Goal: Task Accomplishment & Management: Use online tool/utility

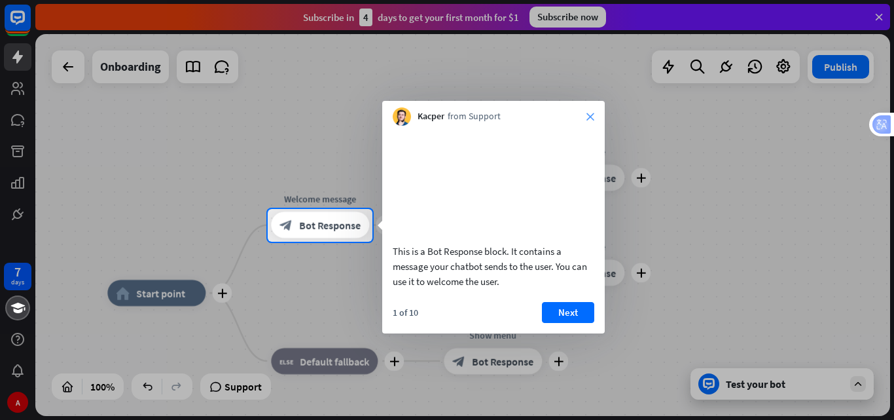
click at [591, 116] on icon "close" at bounding box center [591, 117] width 8 height 8
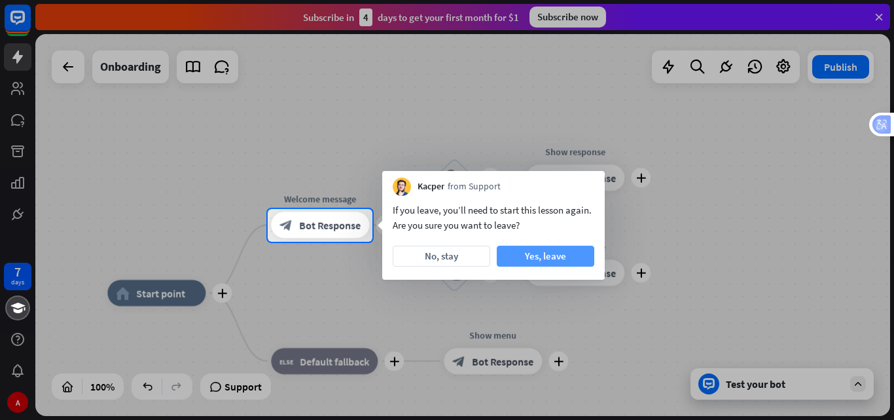
click at [539, 254] on button "Yes, leave" at bounding box center [546, 255] width 98 height 21
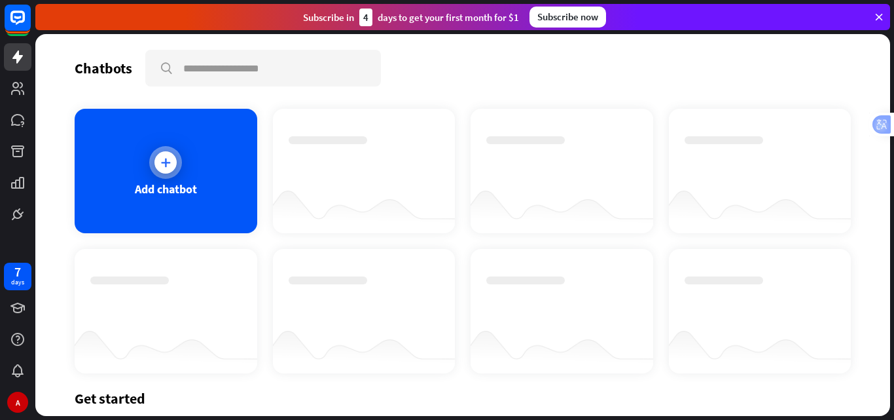
click at [163, 156] on icon at bounding box center [165, 162] width 13 height 13
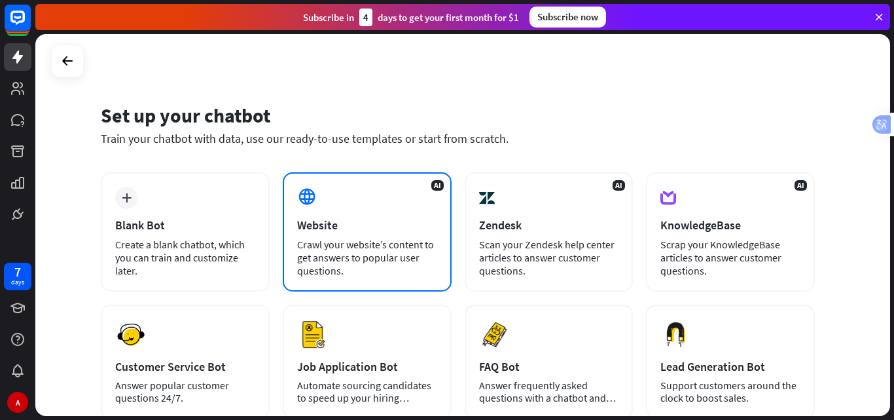
click at [366, 215] on div "AI Website Crawl your website’s content to get answers to popular user question…" at bounding box center [367, 231] width 169 height 119
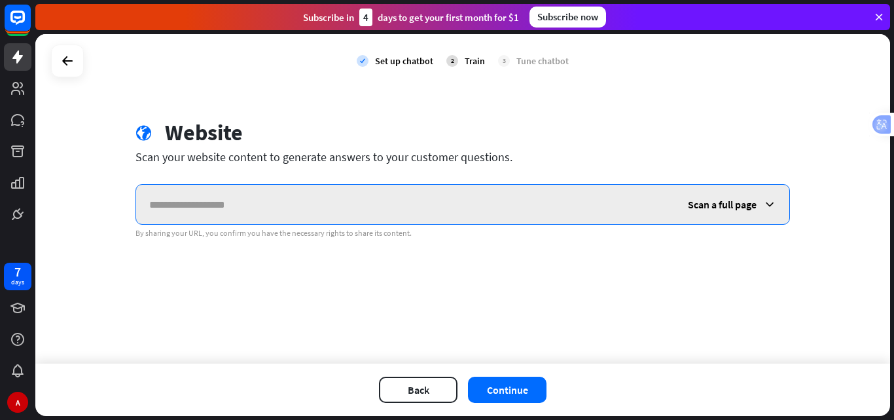
paste input "**********"
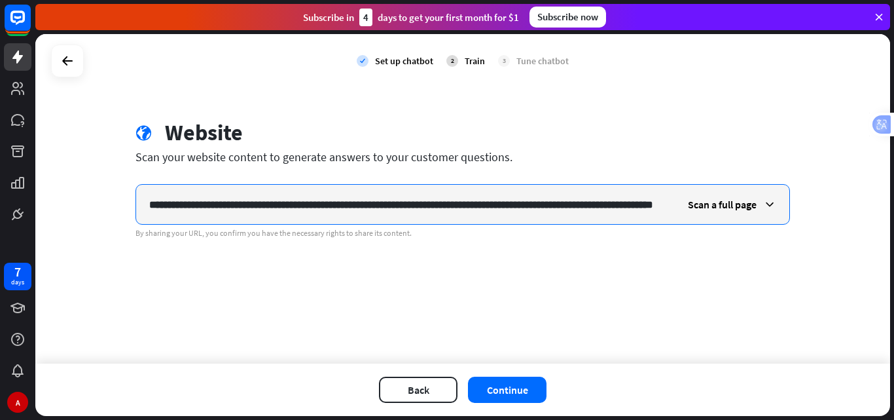
scroll to position [0, 270]
type input "**********"
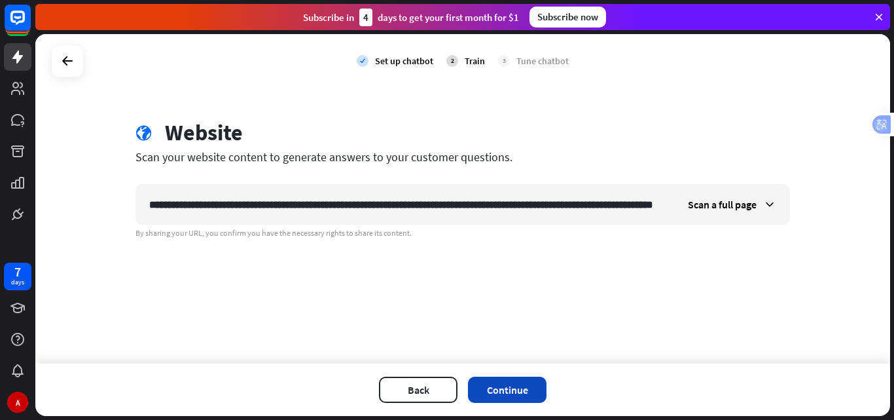
click at [507, 382] on button "Continue" at bounding box center [507, 389] width 79 height 26
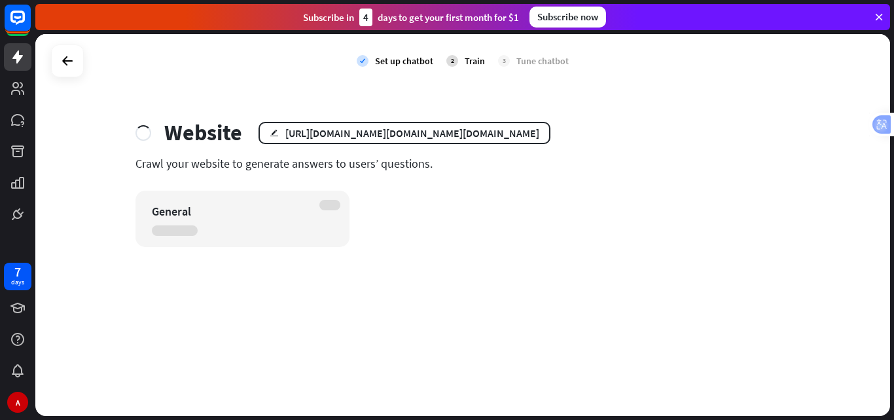
click at [203, 220] on div "General" at bounding box center [243, 218] width 214 height 56
click at [175, 158] on div "Crawl your website to generate answers to users’ questions." at bounding box center [463, 163] width 655 height 15
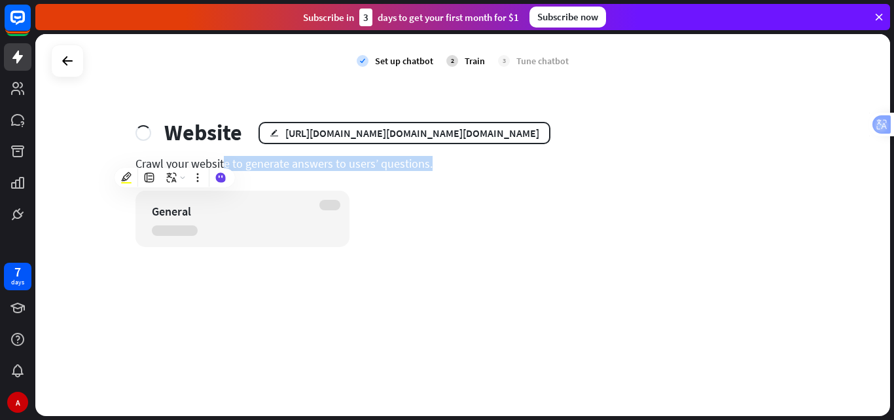
click at [175, 158] on div "Crawl your website to generate answers to users’ questions." at bounding box center [463, 163] width 655 height 15
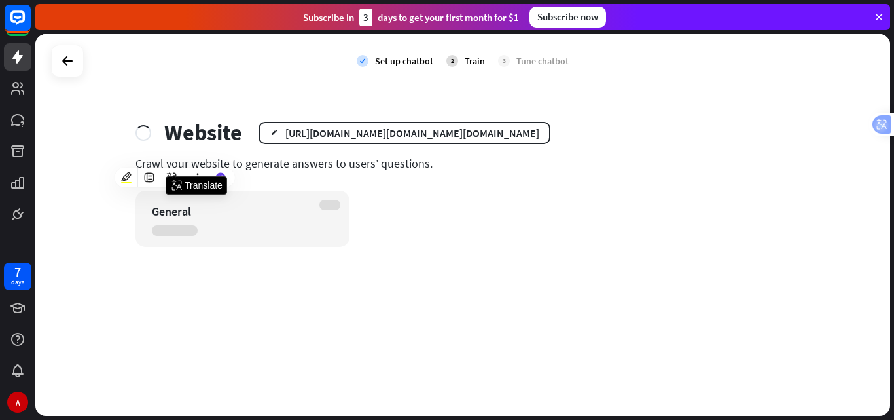
click at [209, 92] on div "check Set up chatbot 2 Train 3 Tune chatbot Website edit [URL][DOMAIN_NAME][DOM…" at bounding box center [462, 225] width 855 height 382
click at [180, 124] on div "Website" at bounding box center [203, 132] width 78 height 27
click at [182, 128] on div "Website" at bounding box center [203, 132] width 78 height 27
click at [79, 66] on div at bounding box center [67, 60] width 25 height 25
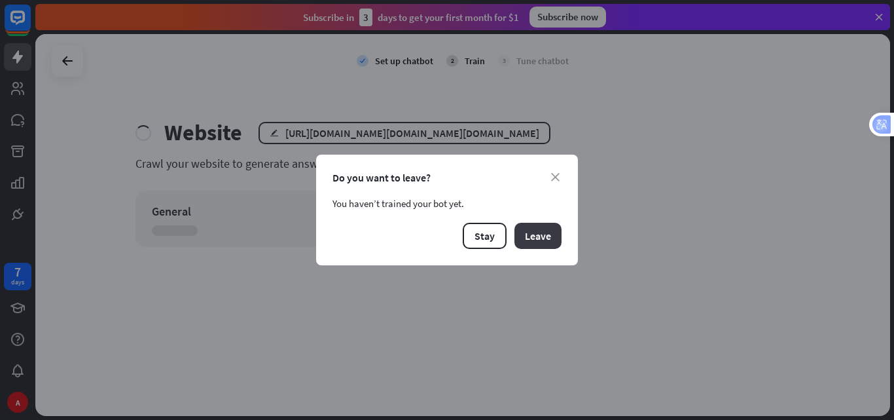
click at [515, 236] on button "Leave" at bounding box center [538, 236] width 47 height 26
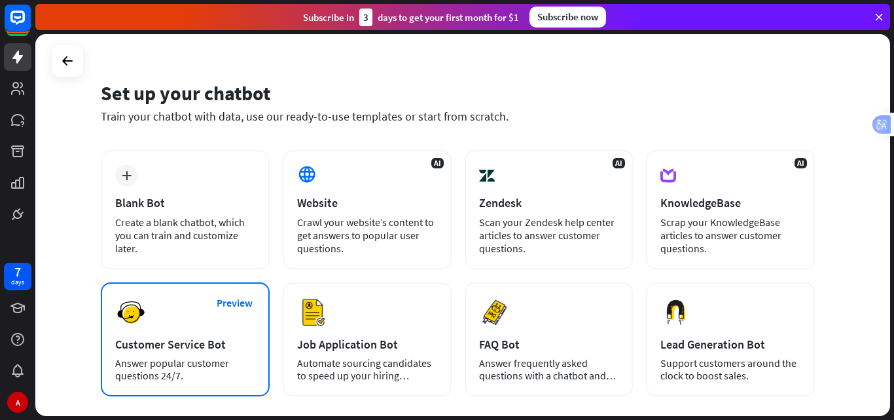
scroll to position [44, 0]
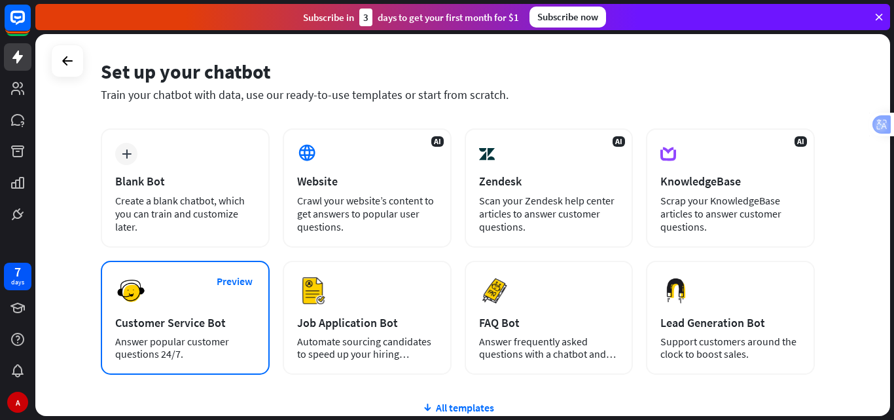
click at [208, 316] on div "Customer Service Bot" at bounding box center [185, 322] width 140 height 15
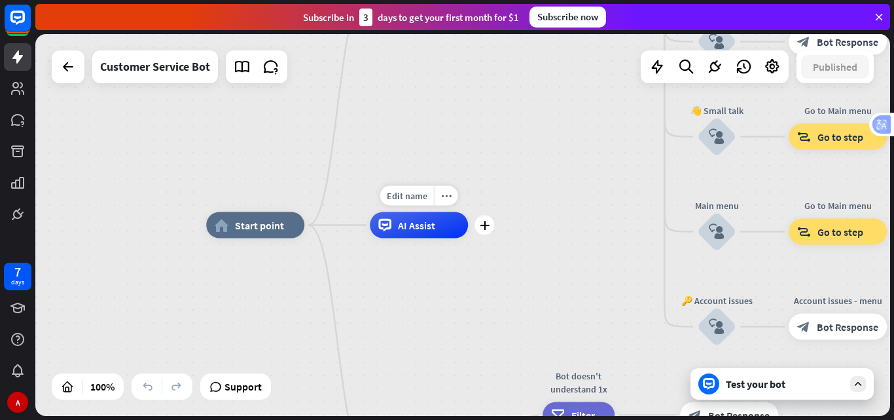
click at [434, 228] on span "AI Assist" at bounding box center [416, 225] width 37 height 13
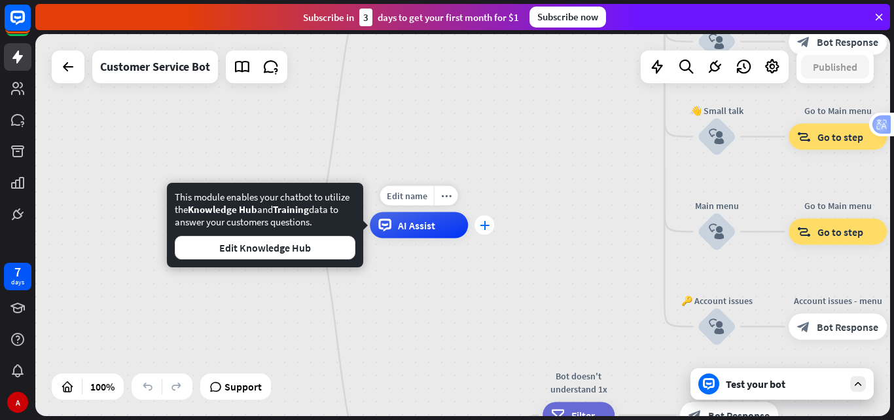
click at [483, 230] on div "plus" at bounding box center [485, 225] width 20 height 20
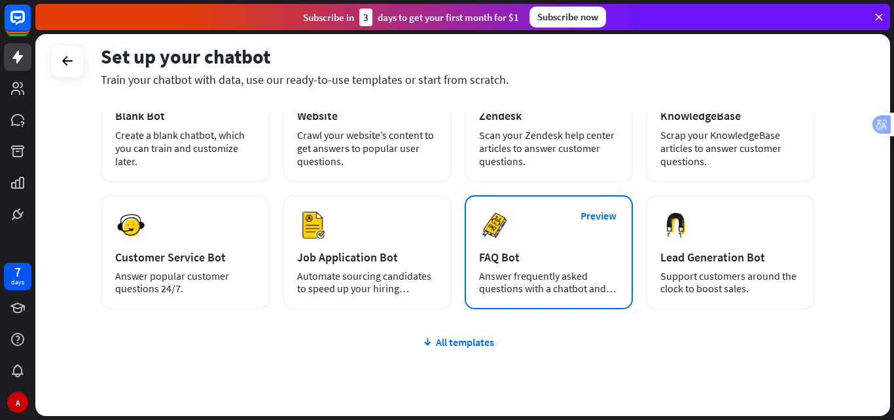
scroll to position [131, 0]
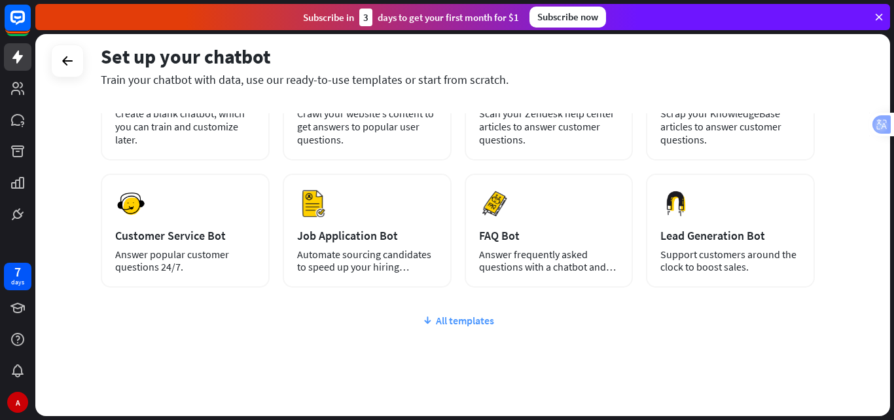
click at [471, 321] on div "All templates" at bounding box center [458, 320] width 714 height 13
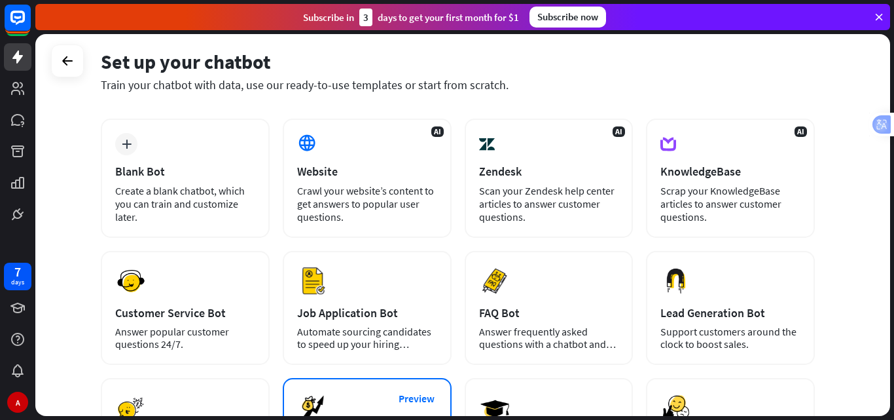
scroll to position [44, 0]
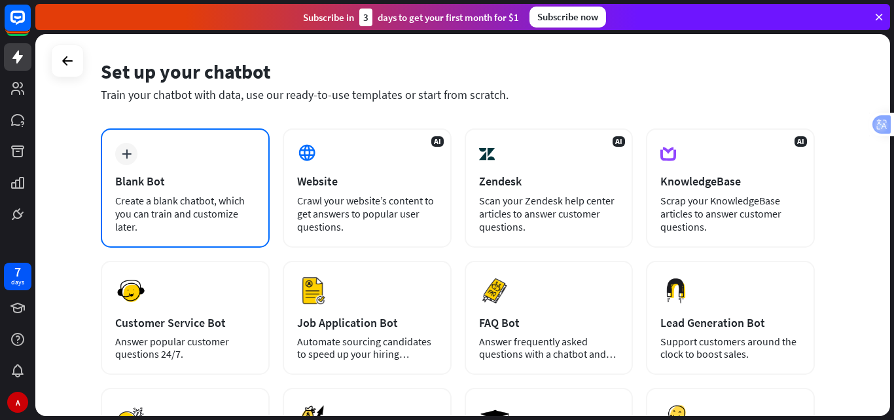
click at [159, 168] on div "plus Blank Bot Create a blank chatbot, which you can train and customize later." at bounding box center [185, 187] width 169 height 119
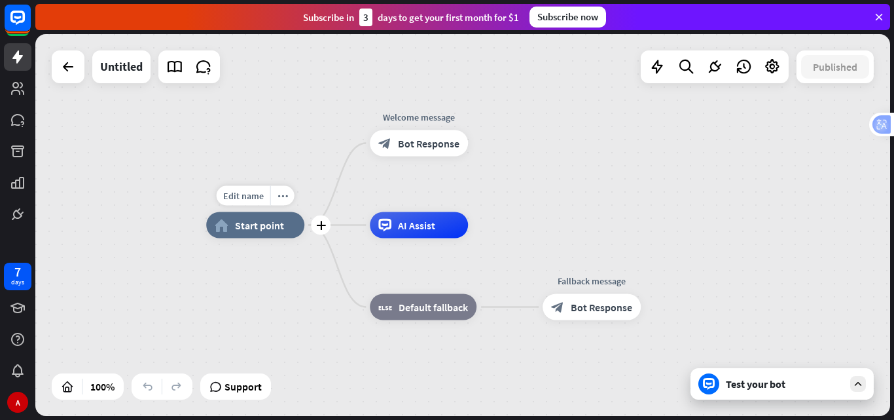
click at [268, 232] on div "home_2 Start point" at bounding box center [255, 225] width 98 height 26
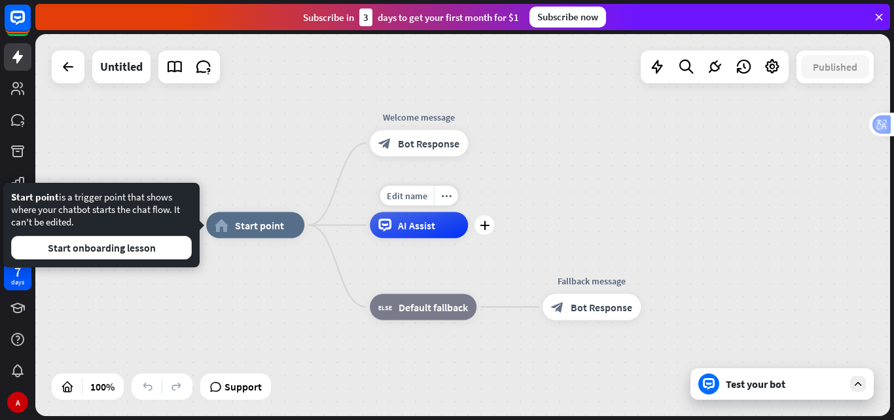
click at [433, 238] on div "AI Assist" at bounding box center [419, 225] width 98 height 26
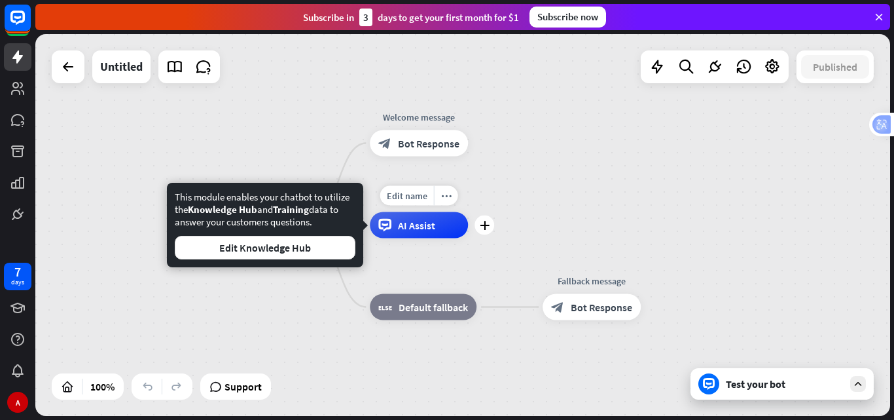
click at [435, 233] on div "AI Assist" at bounding box center [419, 225] width 98 height 26
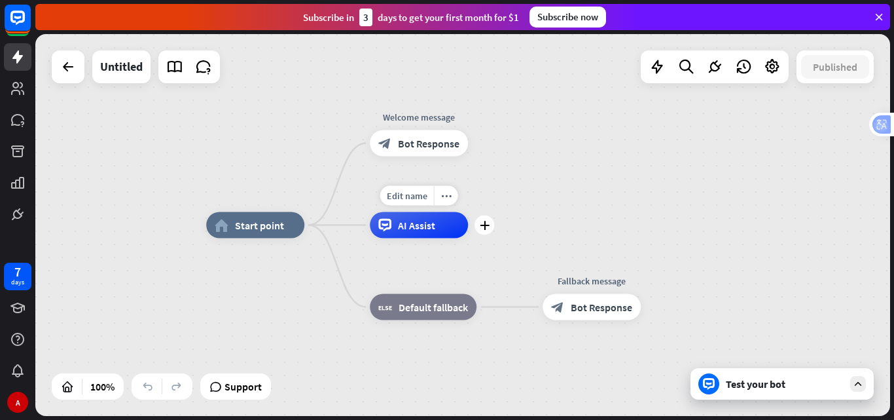
click at [435, 233] on div "AI Assist" at bounding box center [419, 225] width 98 height 26
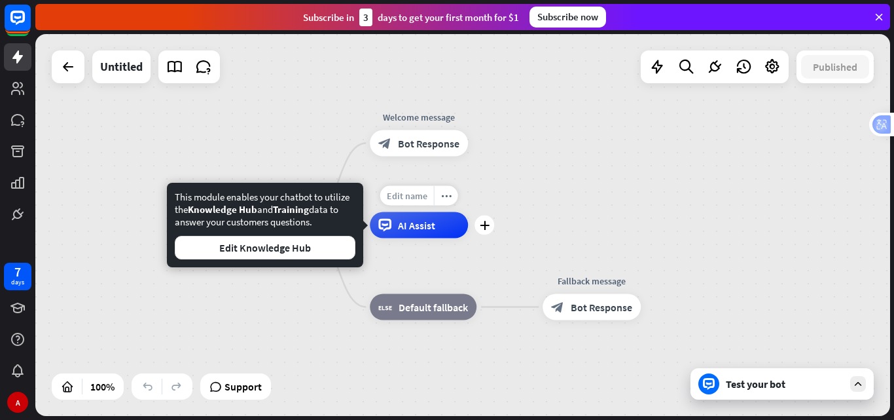
click at [416, 195] on span "Edit name" at bounding box center [407, 196] width 41 height 12
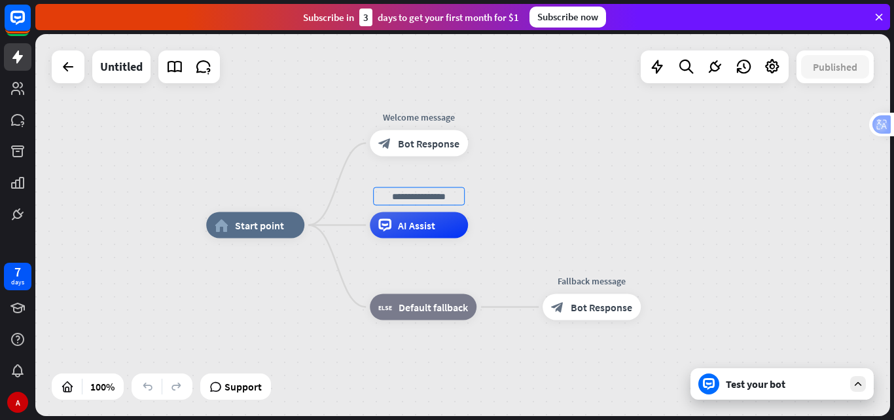
click at [607, 183] on div "home_2 Start point Welcome message block_bot_response Bot Response AI Assist bl…" at bounding box center [462, 225] width 855 height 382
click at [401, 142] on span "Bot Response" at bounding box center [429, 143] width 62 height 13
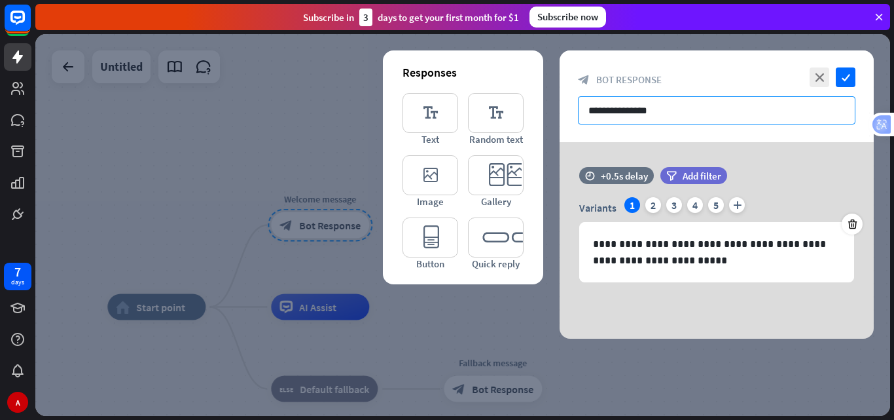
click at [695, 108] on input "**********" at bounding box center [717, 110] width 278 height 28
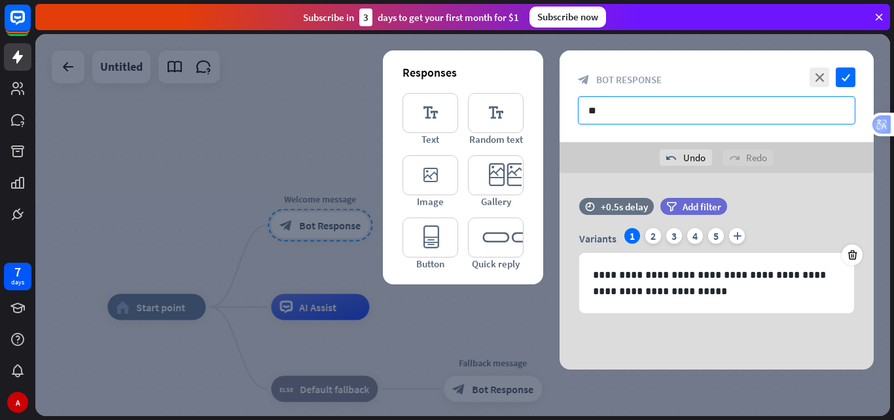
type input "*"
type input "*****"
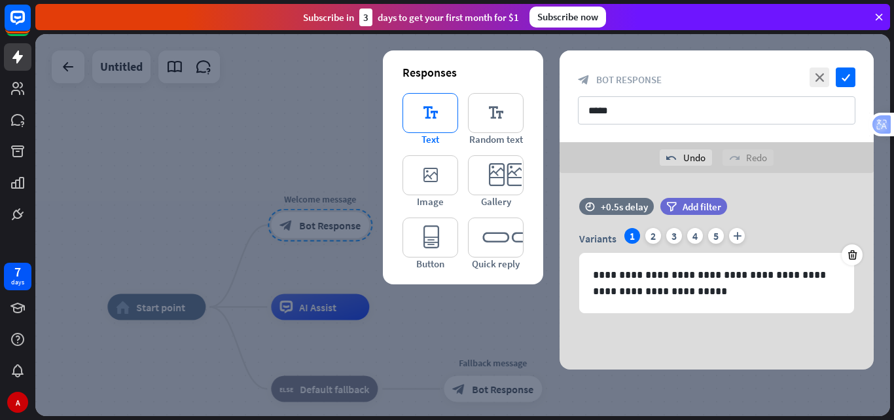
click at [427, 120] on icon "editor_text" at bounding box center [431, 113] width 56 height 40
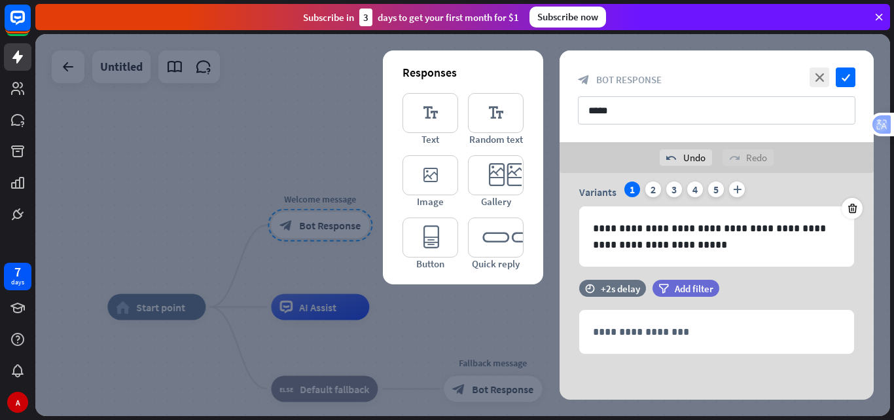
scroll to position [46, 0]
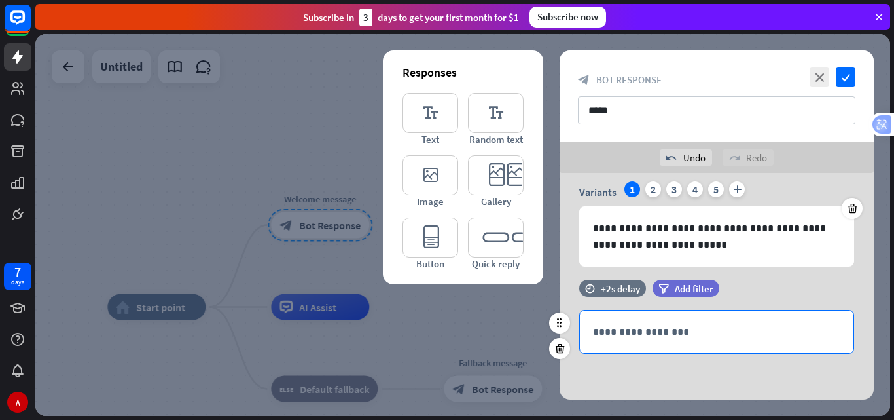
click at [623, 325] on p "**********" at bounding box center [716, 331] width 247 height 16
click at [625, 368] on div "**********" at bounding box center [717, 262] width 314 height 273
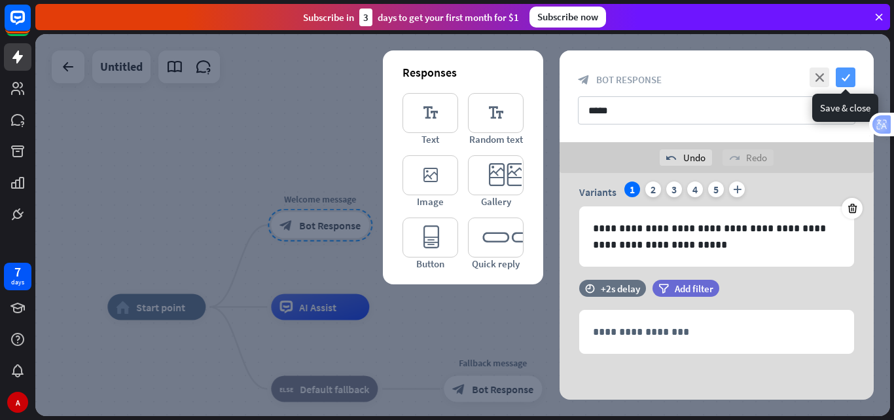
click at [850, 73] on icon "check" at bounding box center [846, 77] width 20 height 20
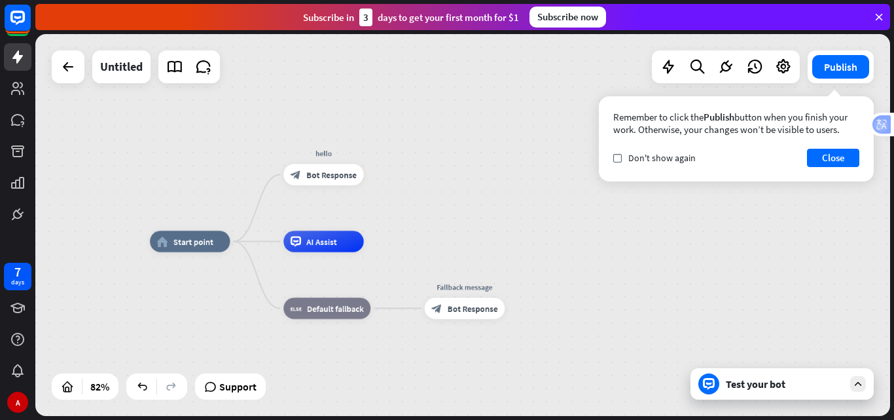
drag, startPoint x: 494, startPoint y: 217, endPoint x: 495, endPoint y: 166, distance: 51.1
click at [495, 166] on div "home_2 Start point hello block_bot_response Bot Response AI Assist block_fallba…" at bounding box center [462, 225] width 855 height 382
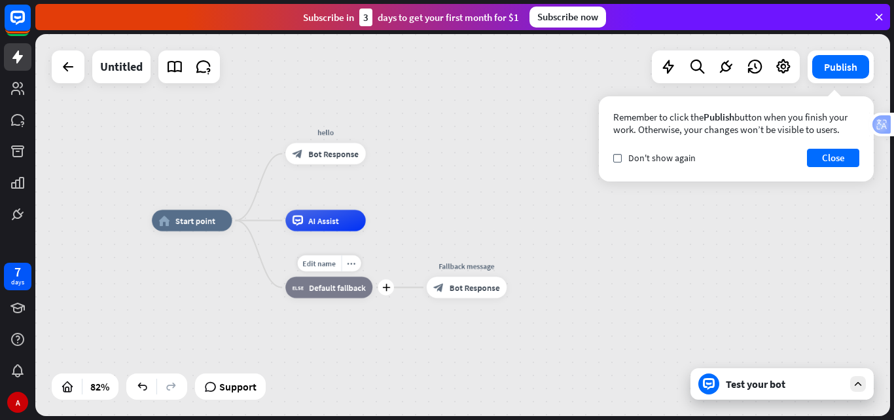
click at [346, 289] on span "Default fallback" at bounding box center [337, 286] width 57 height 10
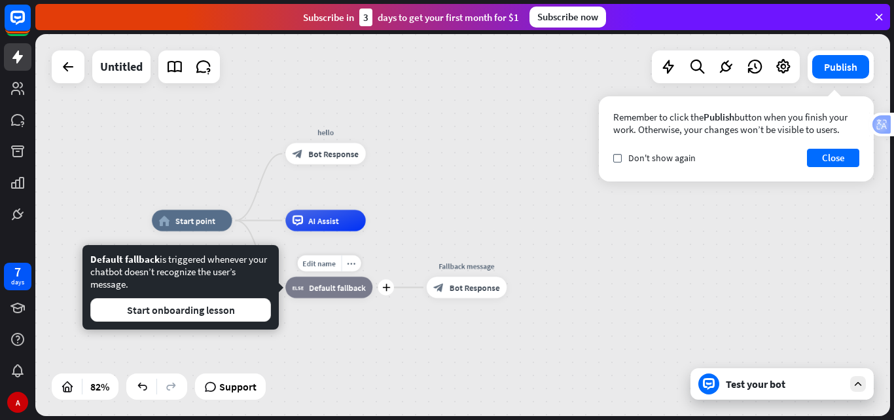
click at [352, 291] on span "Default fallback" at bounding box center [337, 286] width 57 height 10
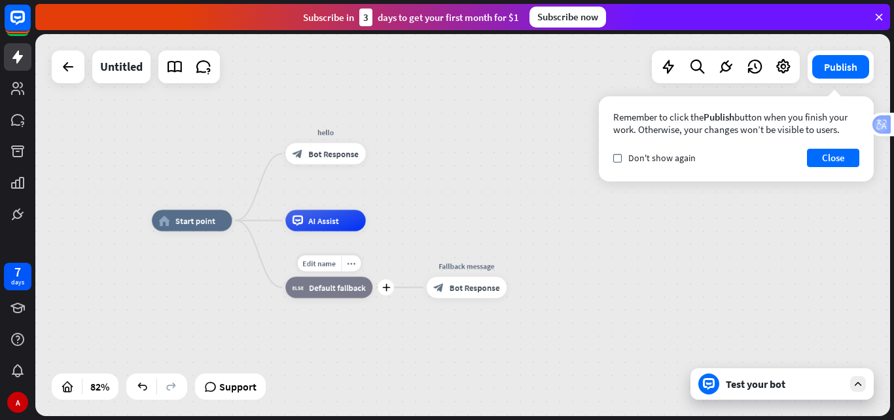
click at [352, 291] on span "Default fallback" at bounding box center [337, 286] width 57 height 10
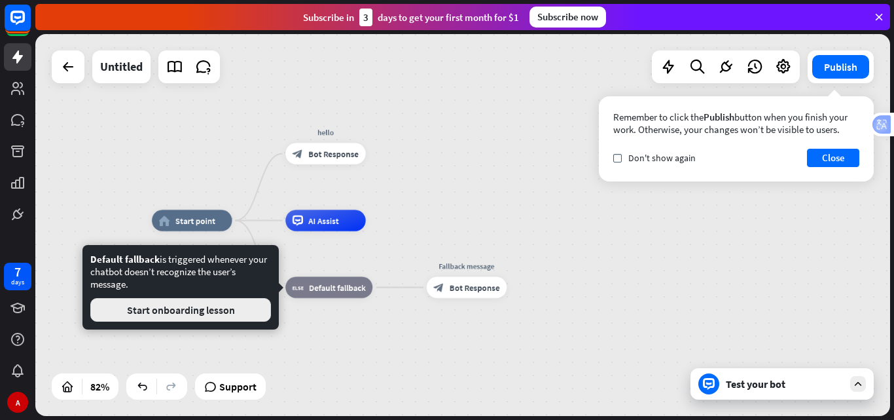
click at [230, 305] on button "Start onboarding lesson" at bounding box center [180, 310] width 181 height 24
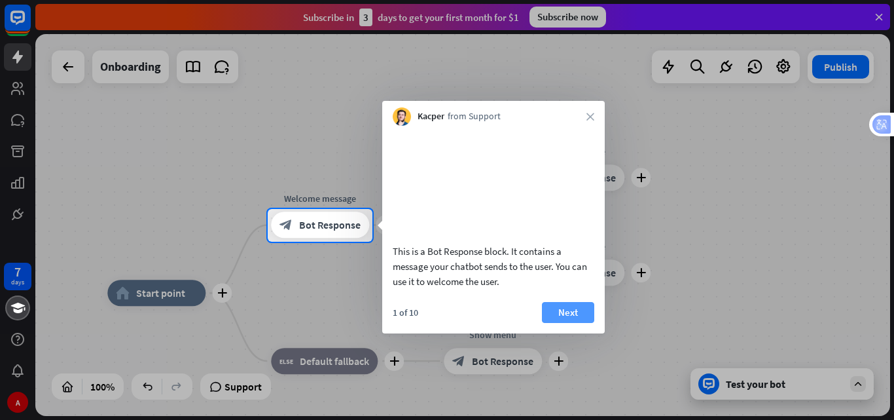
click at [573, 323] on button "Next" at bounding box center [568, 312] width 52 height 21
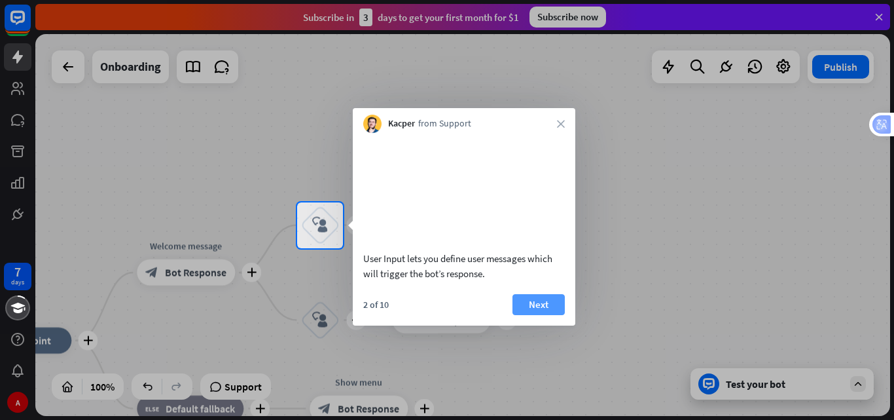
click at [547, 315] on button "Next" at bounding box center [539, 304] width 52 height 21
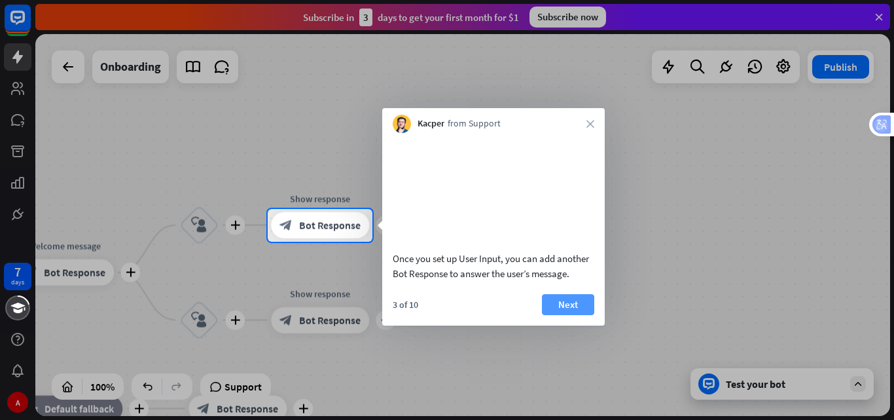
click at [560, 315] on button "Next" at bounding box center [568, 304] width 52 height 21
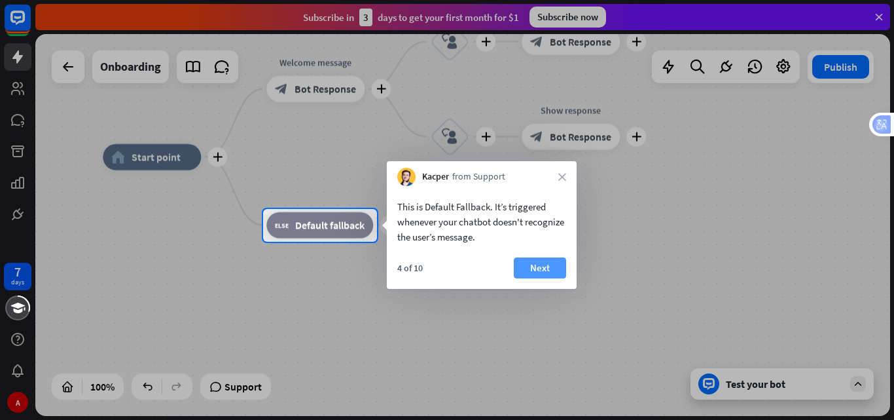
click at [539, 264] on button "Next" at bounding box center [540, 267] width 52 height 21
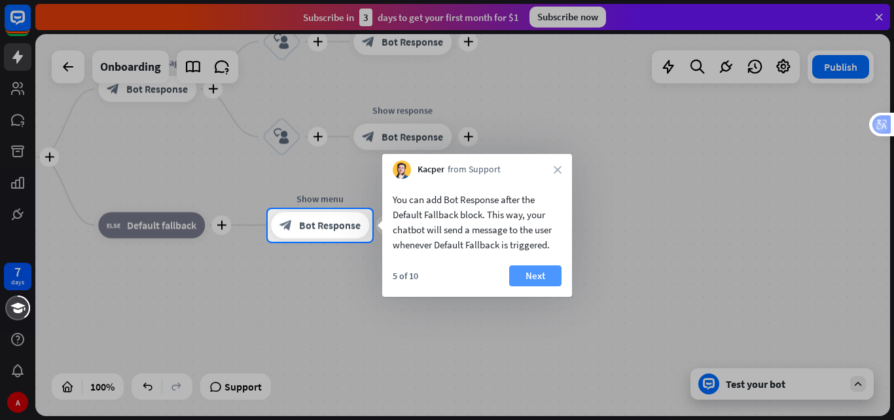
click at [544, 274] on button "Next" at bounding box center [535, 275] width 52 height 21
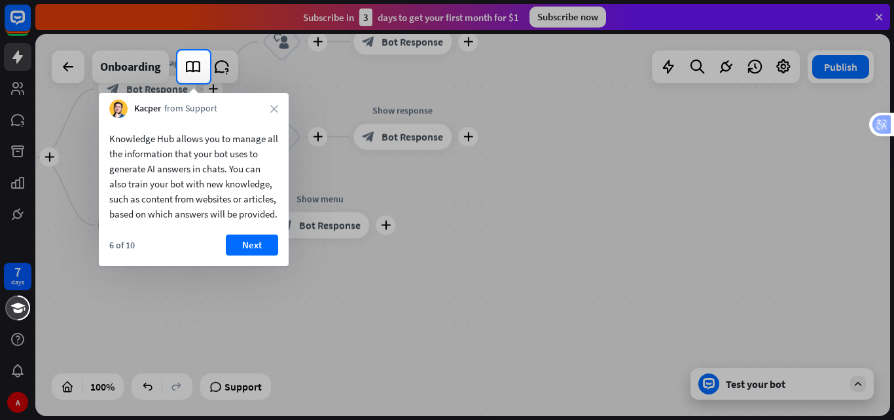
click at [263, 255] on button "Next" at bounding box center [252, 244] width 52 height 21
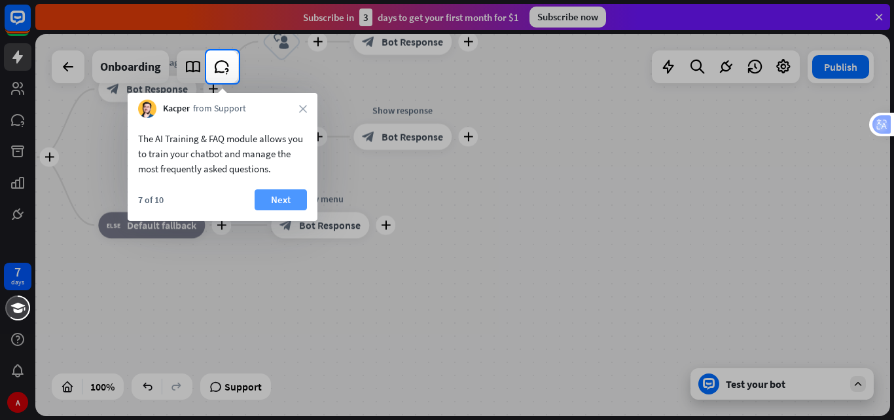
click at [291, 197] on button "Next" at bounding box center [281, 199] width 52 height 21
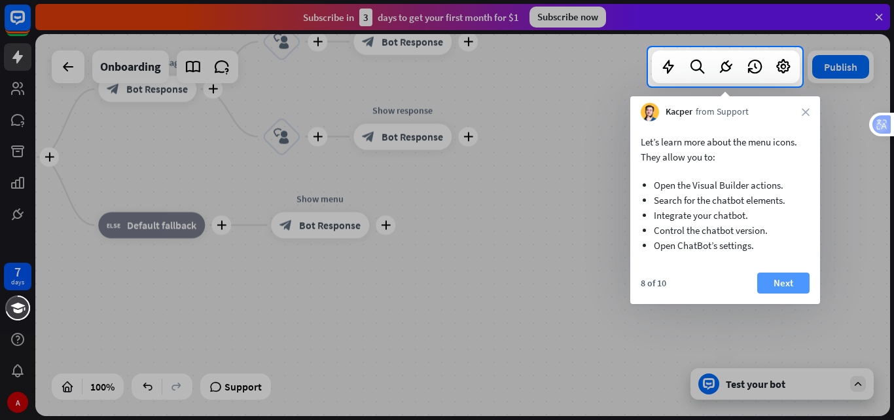
click at [791, 281] on button "Next" at bounding box center [783, 282] width 52 height 21
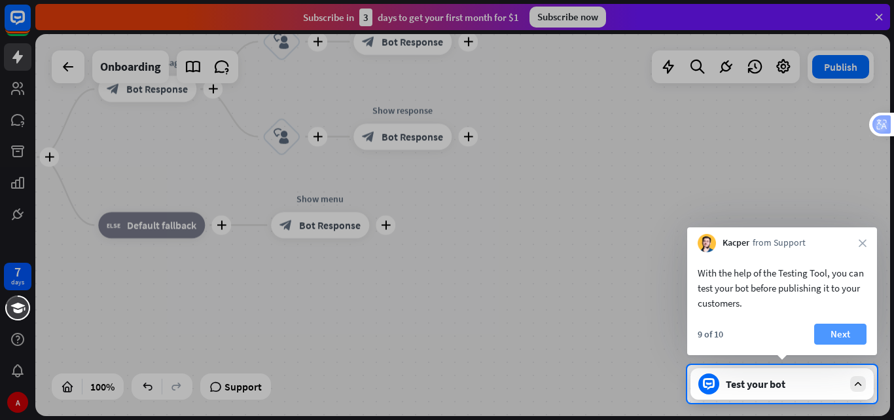
click at [846, 330] on button "Next" at bounding box center [840, 333] width 52 height 21
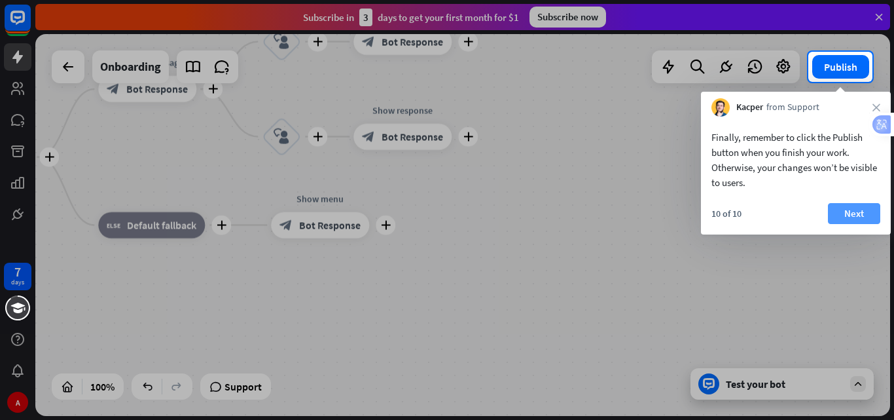
click at [869, 208] on button "Next" at bounding box center [854, 213] width 52 height 21
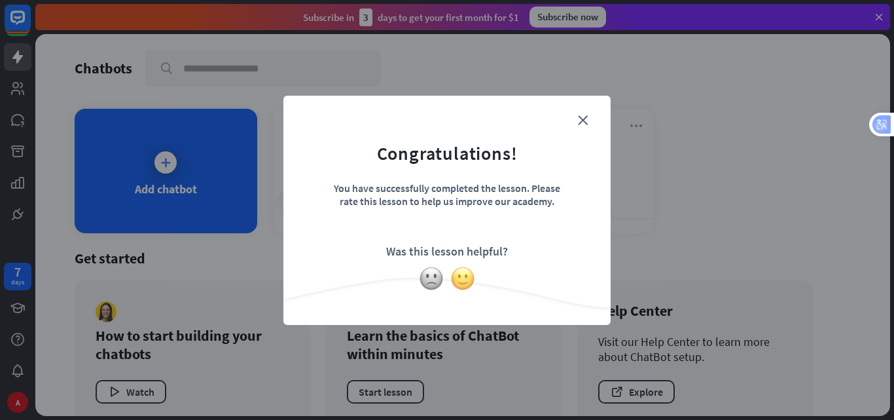
click at [458, 276] on img at bounding box center [462, 278] width 25 height 25
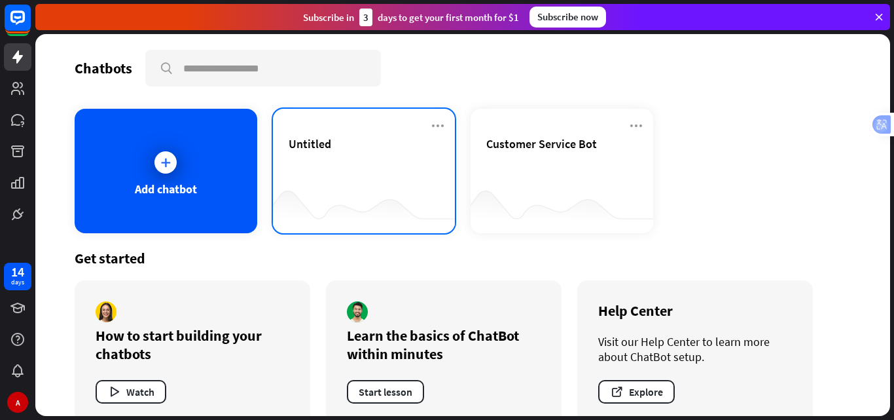
click at [403, 137] on div "Untitled" at bounding box center [364, 143] width 151 height 15
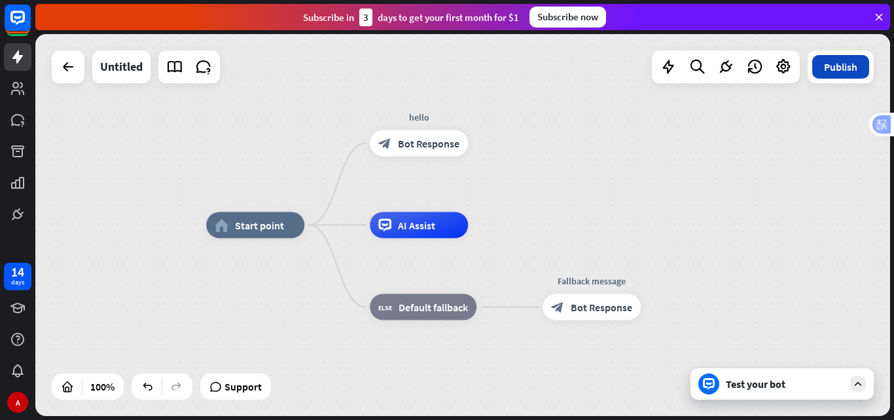
click at [838, 77] on button "Publish" at bounding box center [840, 67] width 57 height 24
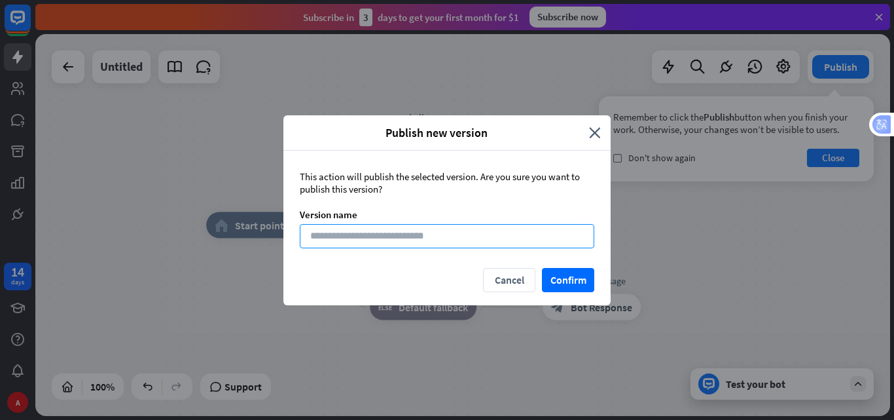
click at [422, 236] on input at bounding box center [447, 236] width 295 height 24
type input "**"
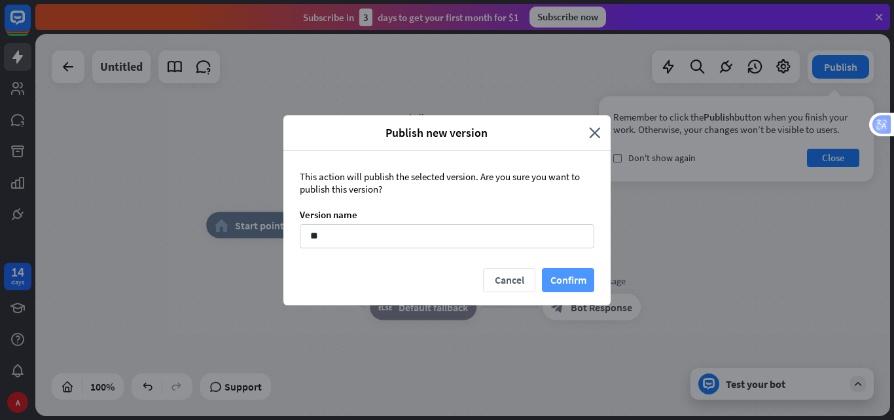
click at [579, 281] on button "Confirm" at bounding box center [568, 280] width 52 height 24
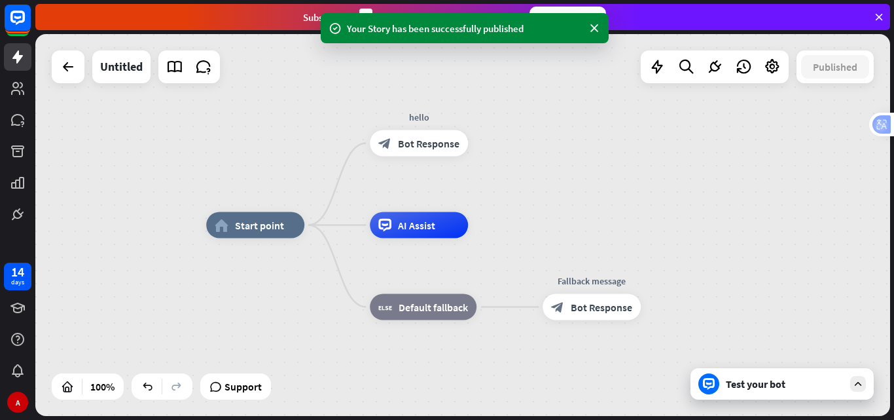
click at [798, 389] on div "Test your bot" at bounding box center [785, 383] width 118 height 13
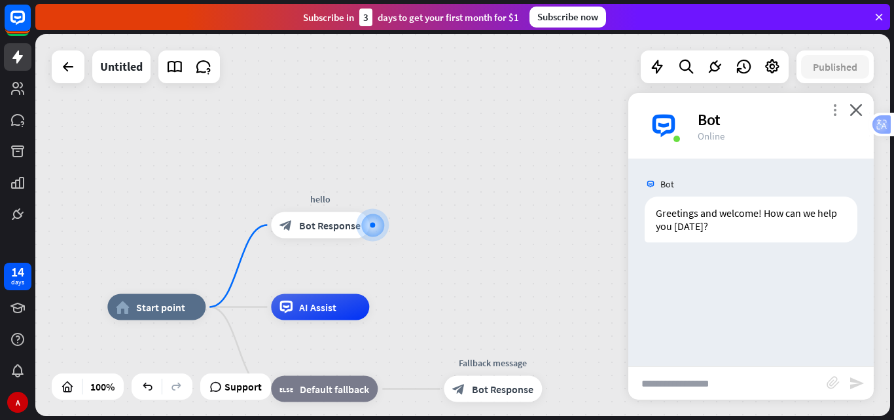
click at [837, 109] on icon "more_vert" at bounding box center [835, 109] width 12 height 12
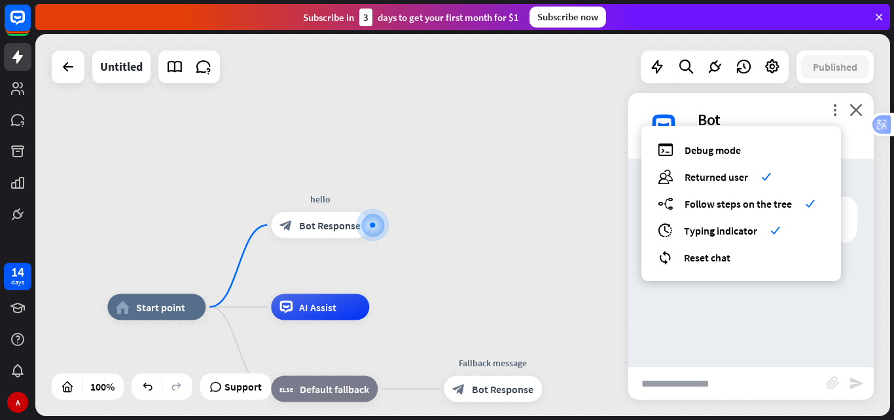
click at [584, 177] on div "home_2 Start point hello block_bot_response Bot Response AI Assist block_fallba…" at bounding box center [462, 225] width 855 height 382
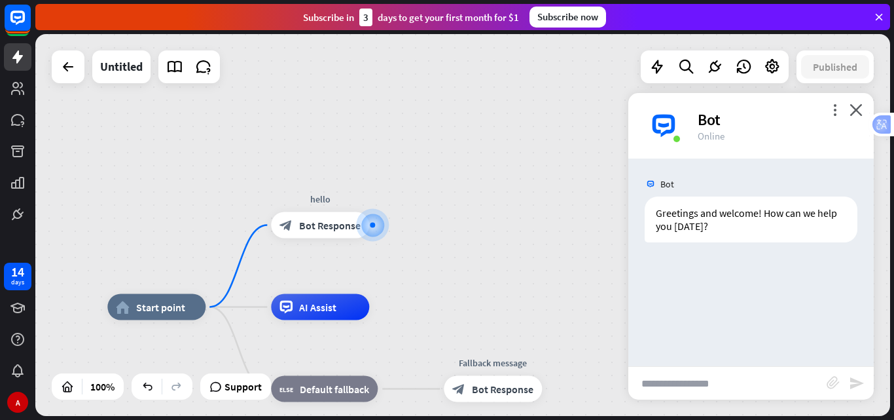
click at [682, 391] on input "text" at bounding box center [727, 383] width 198 height 33
type input "*****"
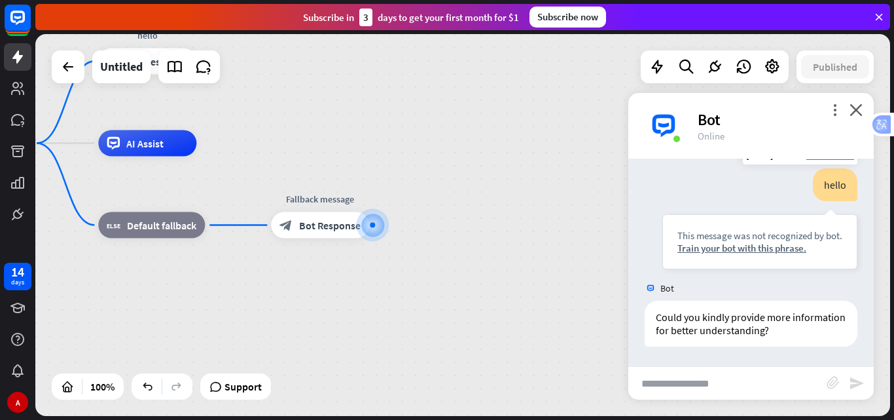
scroll to position [84, 0]
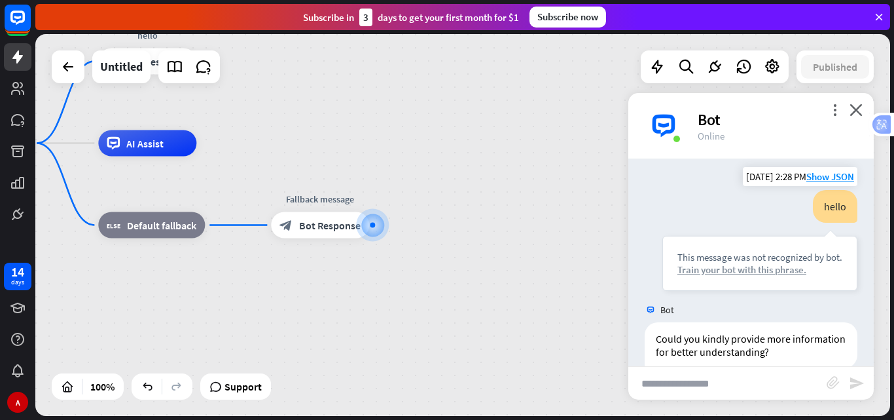
click at [748, 268] on div "Train your bot with this phrase." at bounding box center [760, 269] width 165 height 12
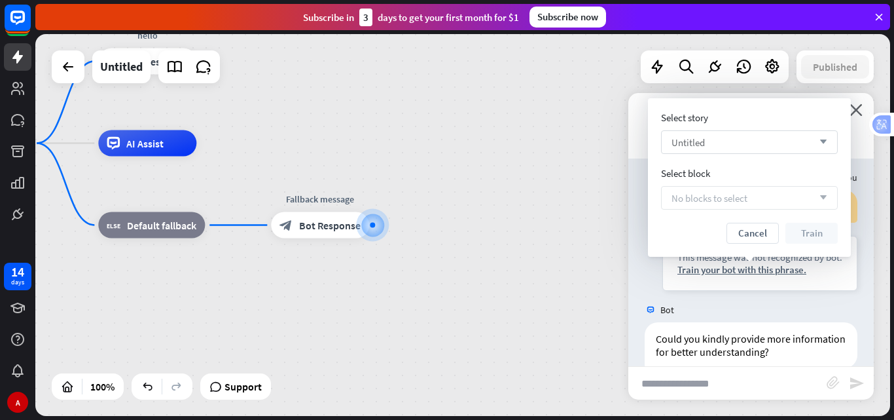
click at [757, 141] on div "Untitled arrow_down" at bounding box center [749, 142] width 177 height 24
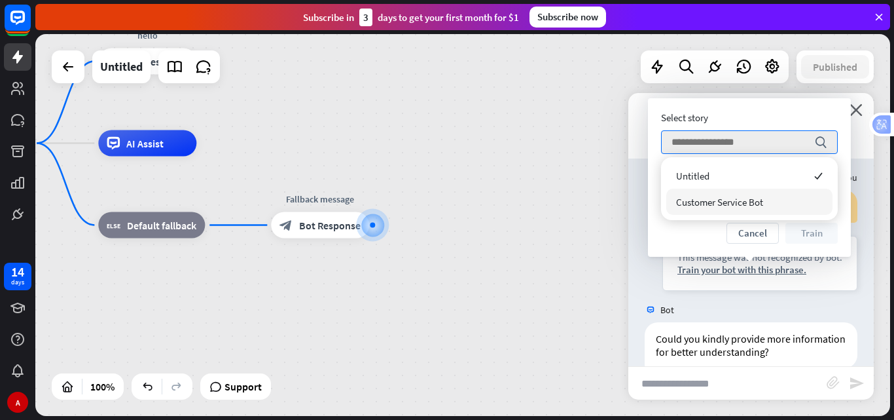
click at [746, 199] on span "Customer Service Bot" at bounding box center [719, 202] width 87 height 12
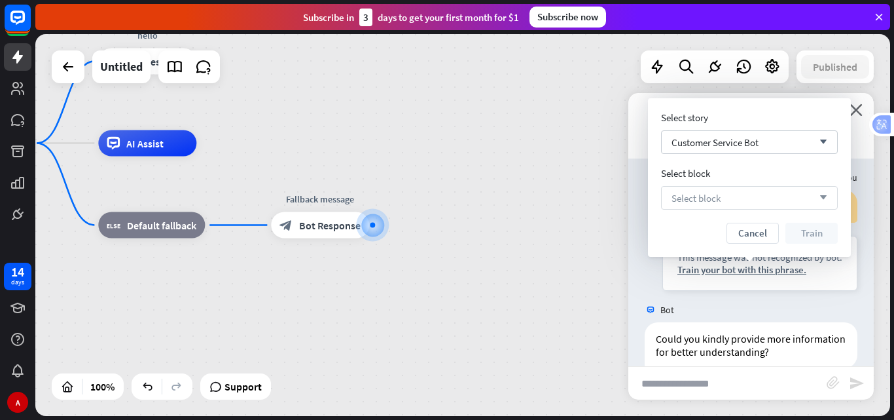
click at [748, 198] on div "Select block arrow_down" at bounding box center [749, 198] width 177 height 24
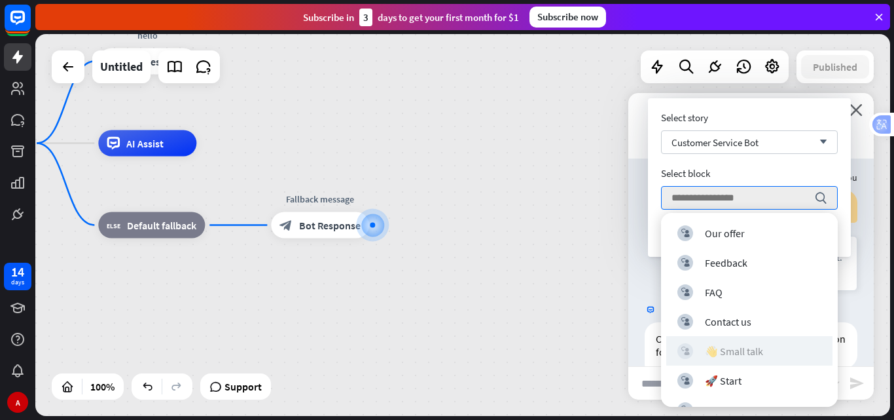
click at [737, 350] on div "👋 Small talk" at bounding box center [734, 350] width 58 height 13
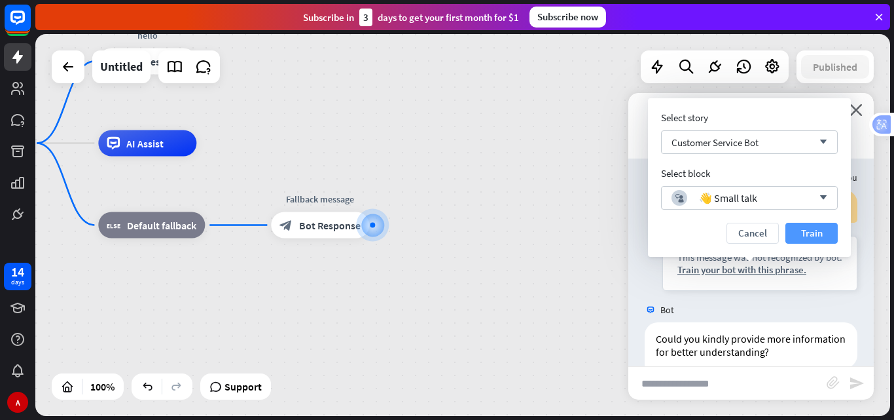
click at [808, 235] on button "Train" at bounding box center [812, 233] width 52 height 21
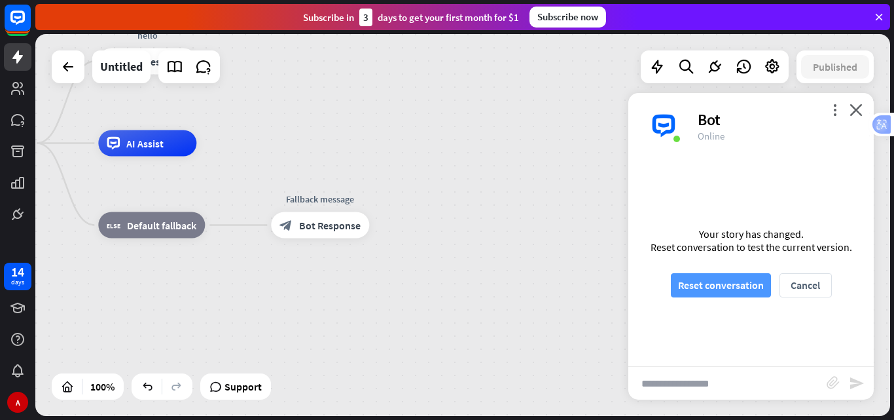
click at [746, 274] on button "Reset conversation" at bounding box center [721, 285] width 100 height 24
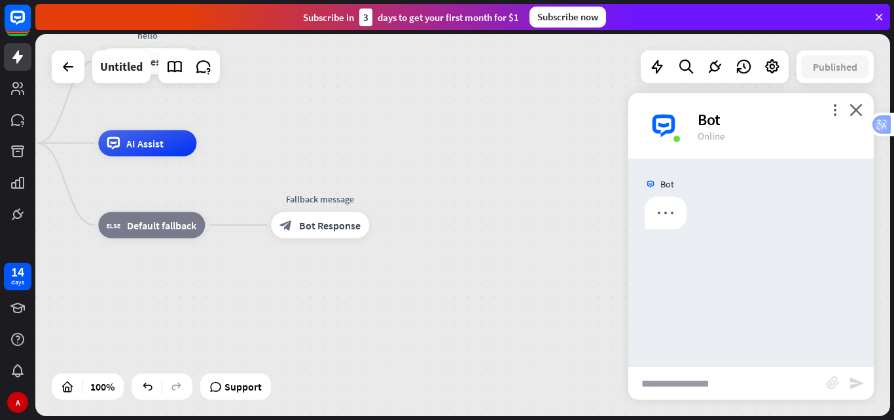
scroll to position [0, 0]
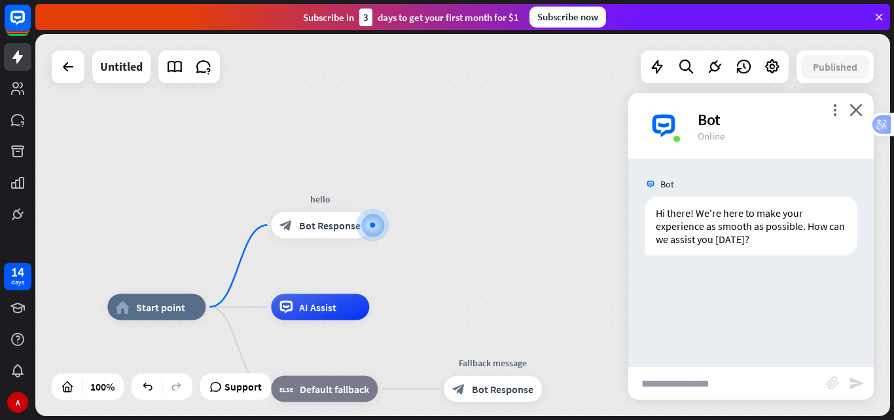
click at [699, 378] on input "text" at bounding box center [727, 383] width 198 height 33
type input "*****"
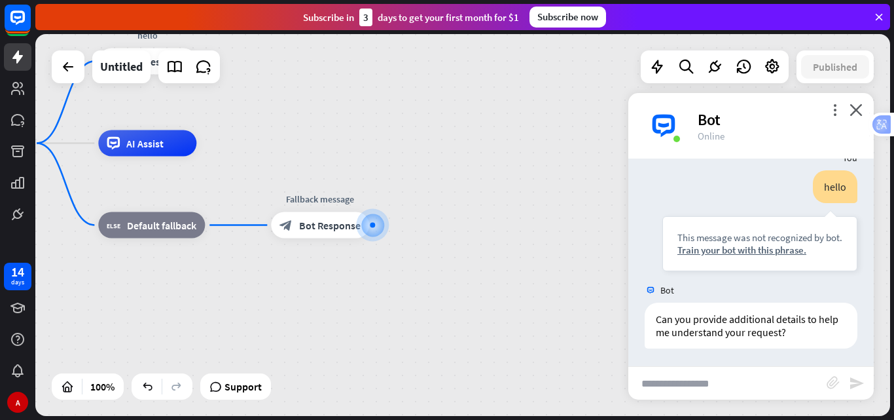
scroll to position [118, 0]
click at [733, 249] on div "Train your bot with this phrase." at bounding box center [760, 248] width 165 height 12
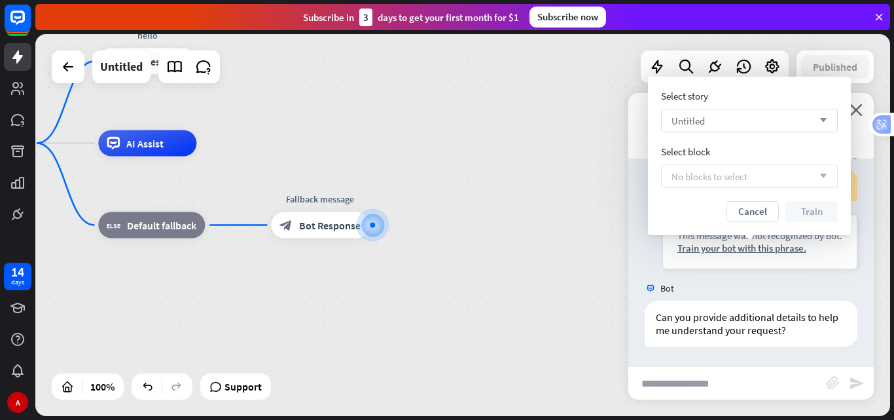
click at [714, 120] on div "Untitled arrow_down" at bounding box center [749, 121] width 177 height 24
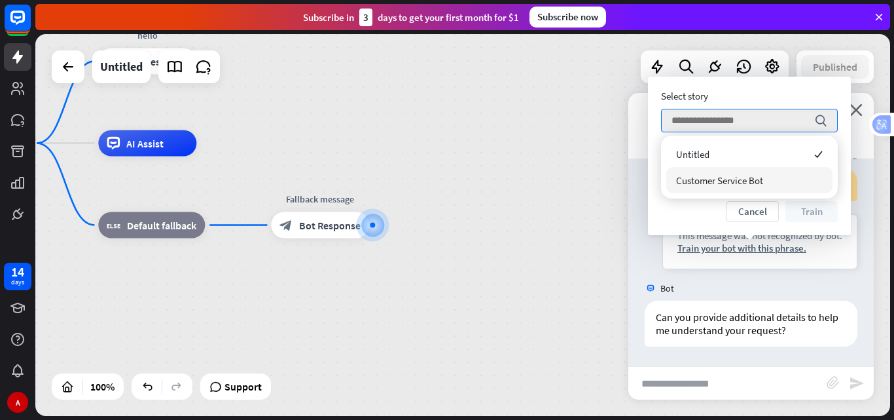
click at [719, 176] on span "Customer Service Bot" at bounding box center [719, 180] width 87 height 12
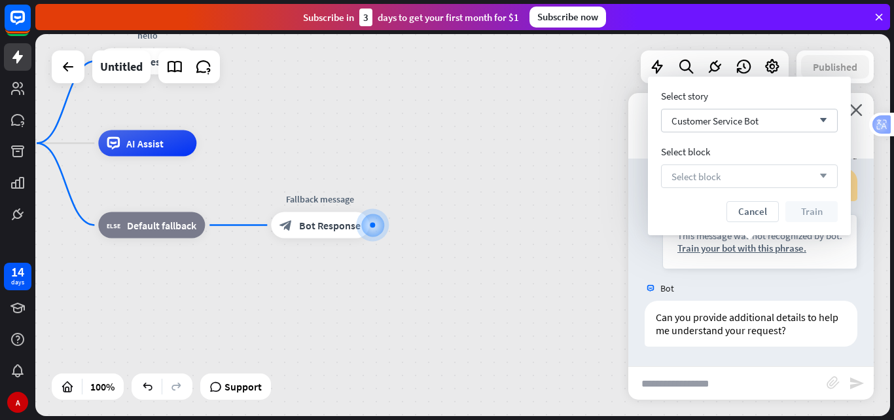
click at [746, 170] on div "Select block arrow_down" at bounding box center [749, 176] width 177 height 24
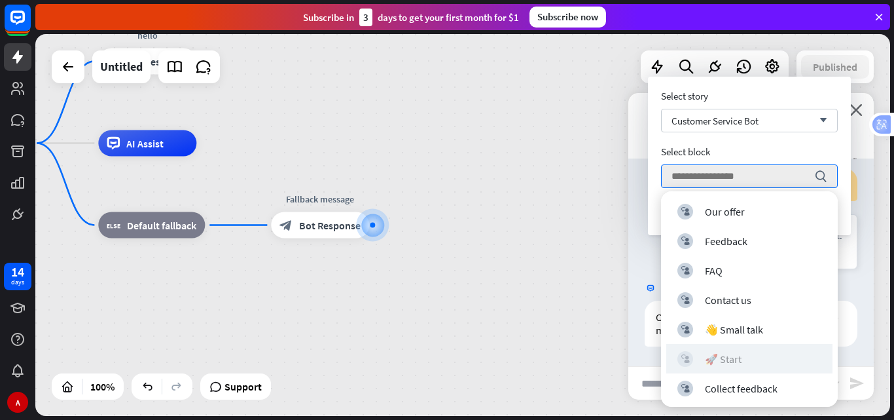
click at [751, 355] on div "block_user_input 🚀 Start" at bounding box center [750, 359] width 144 height 16
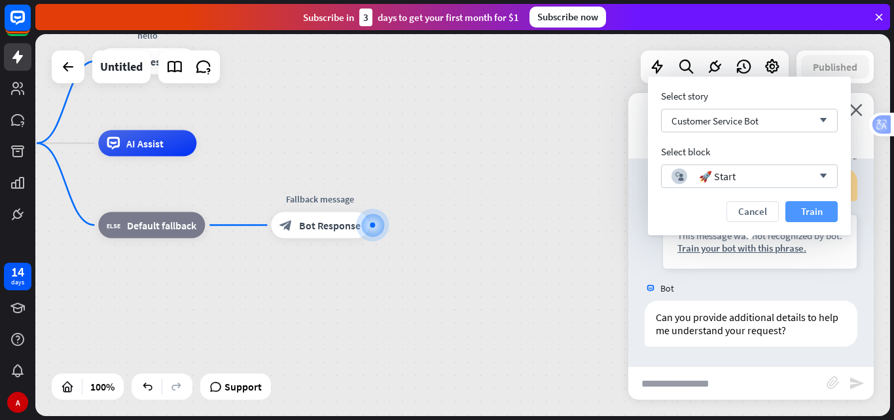
click at [805, 208] on button "Train" at bounding box center [812, 211] width 52 height 21
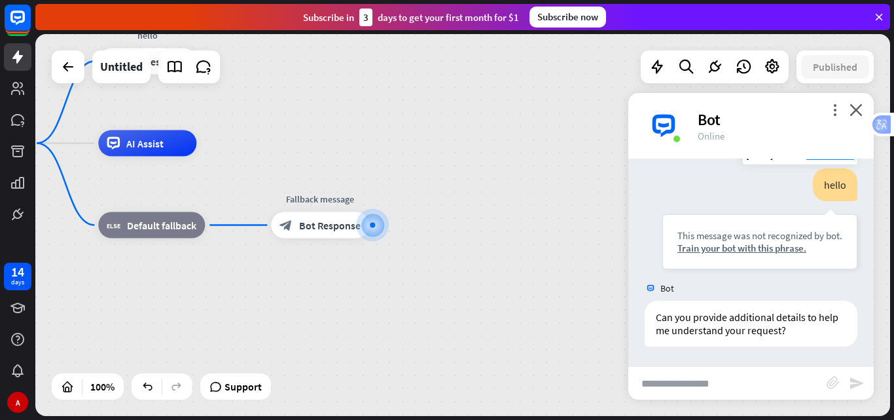
scroll to position [106, 0]
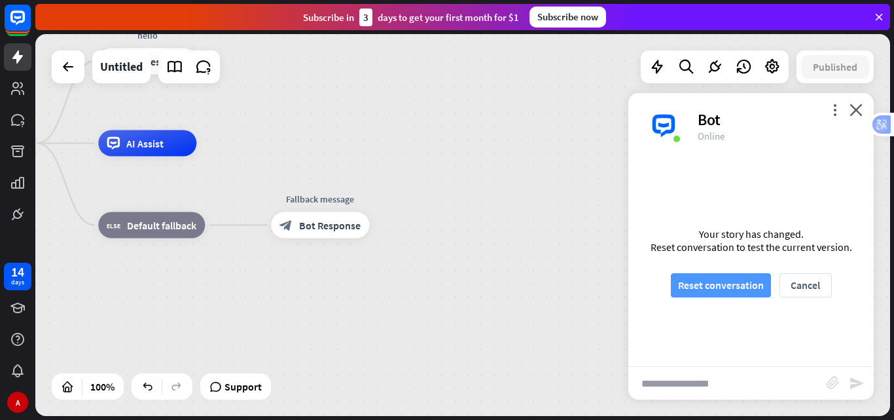
click at [764, 288] on button "Reset conversation" at bounding box center [721, 285] width 100 height 24
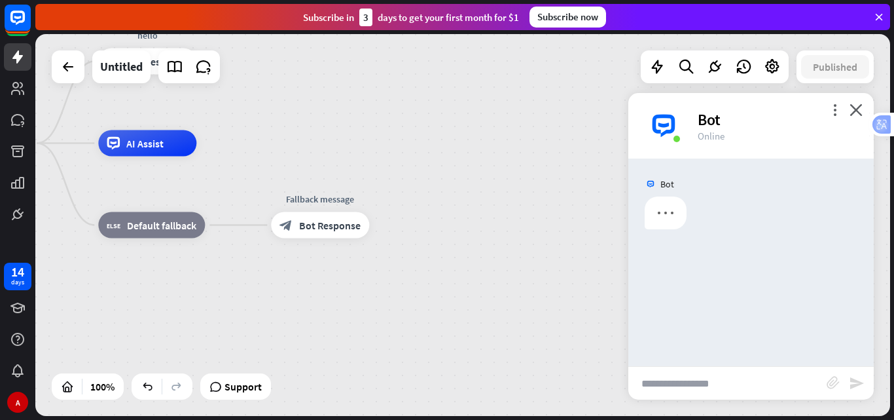
scroll to position [0, 0]
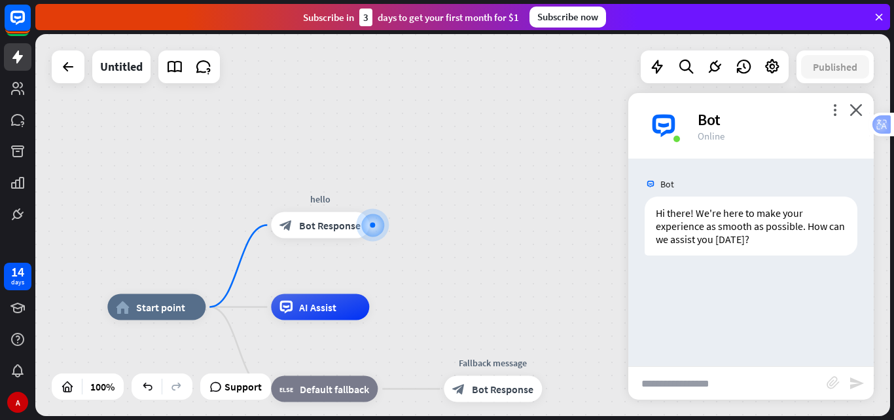
click at [721, 370] on input "text" at bounding box center [727, 383] width 198 height 33
type input "*****"
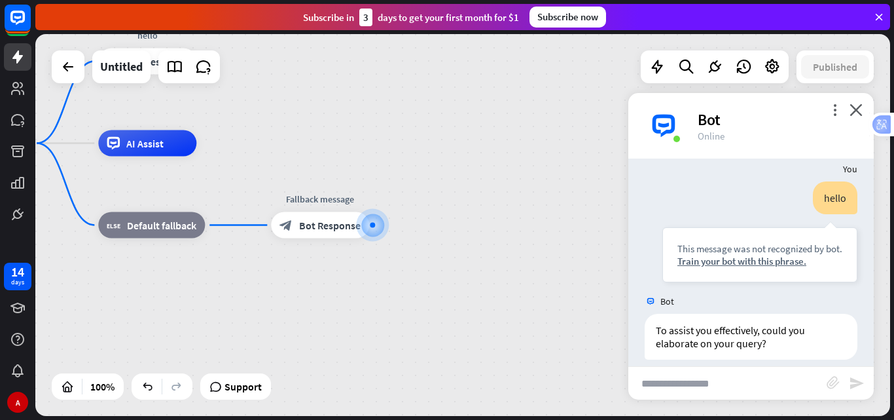
scroll to position [118, 0]
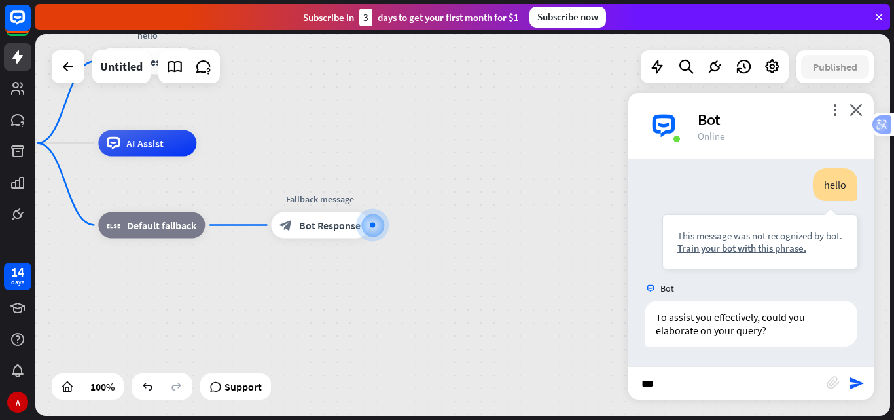
type input "****"
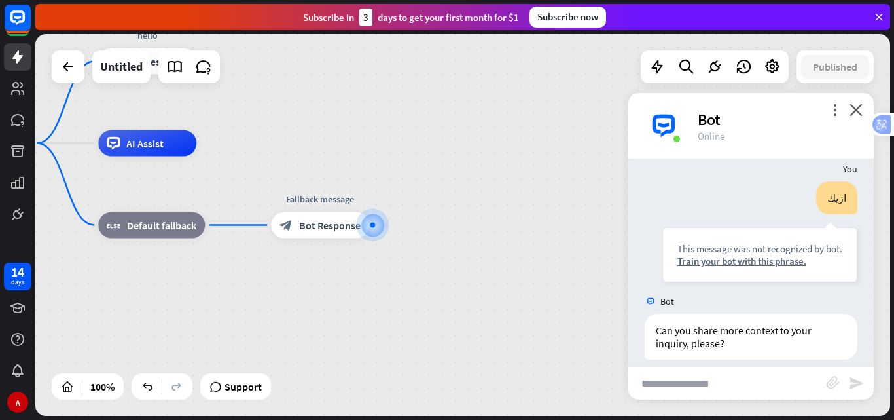
scroll to position [328, 0]
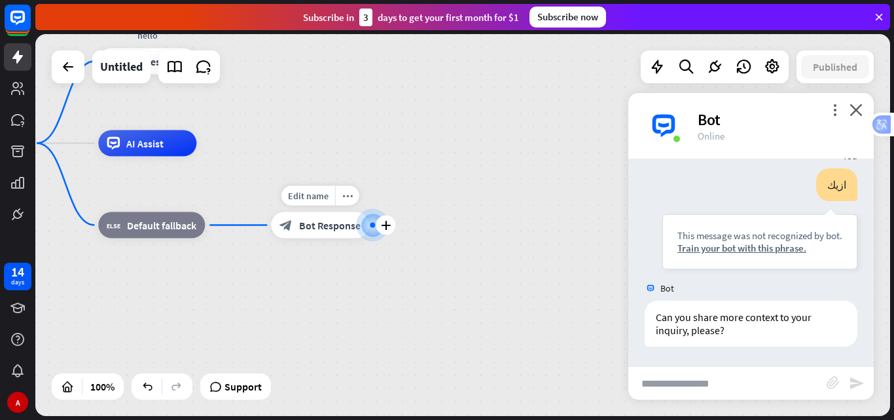
click at [363, 233] on div at bounding box center [372, 225] width 33 height 33
click at [858, 107] on icon "close" at bounding box center [856, 109] width 13 height 12
